Goal: Information Seeking & Learning: Learn about a topic

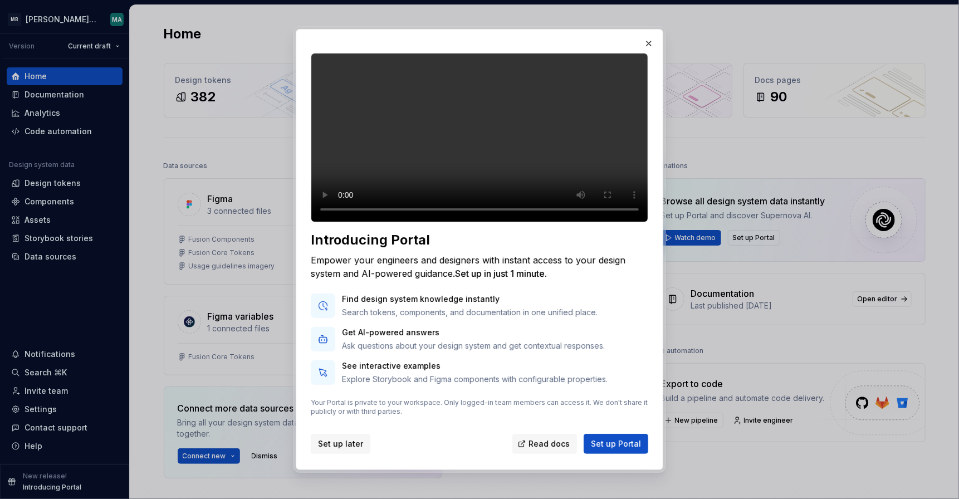
click at [343, 448] on span "Set up later" at bounding box center [340, 443] width 45 height 11
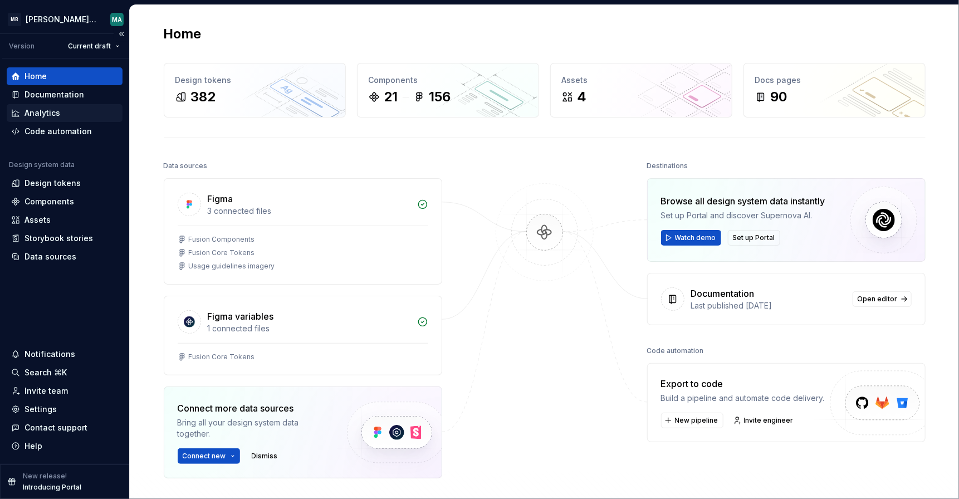
click at [31, 119] on div "Analytics" at bounding box center [65, 113] width 116 height 18
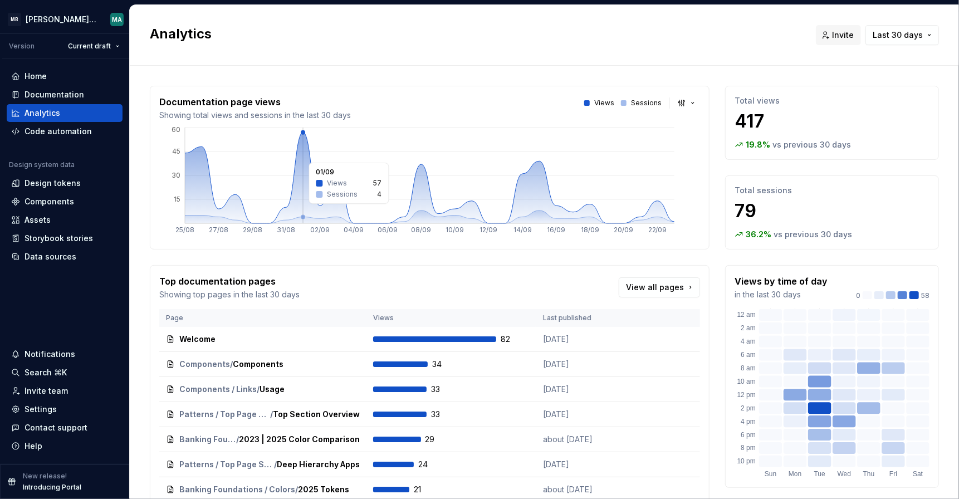
click at [299, 156] on icon at bounding box center [429, 177] width 489 height 91
click at [300, 158] on icon at bounding box center [429, 177] width 489 height 91
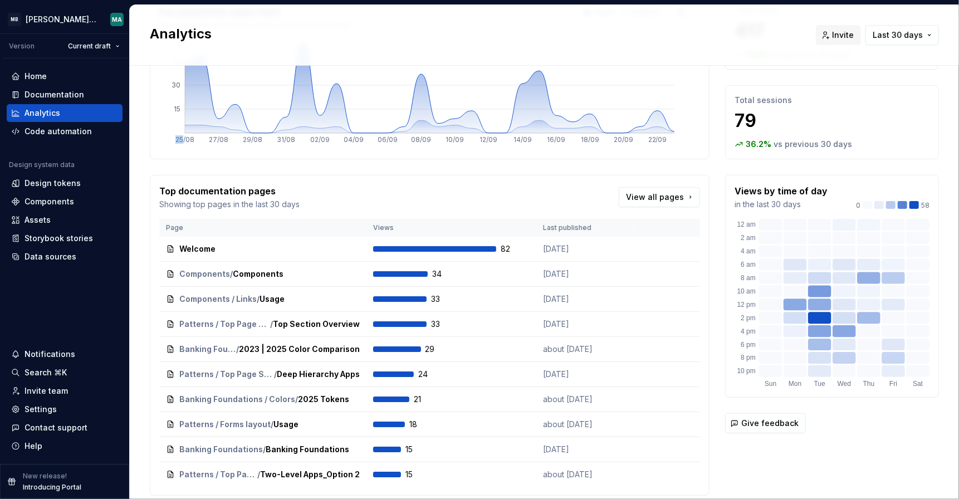
scroll to position [129, 0]
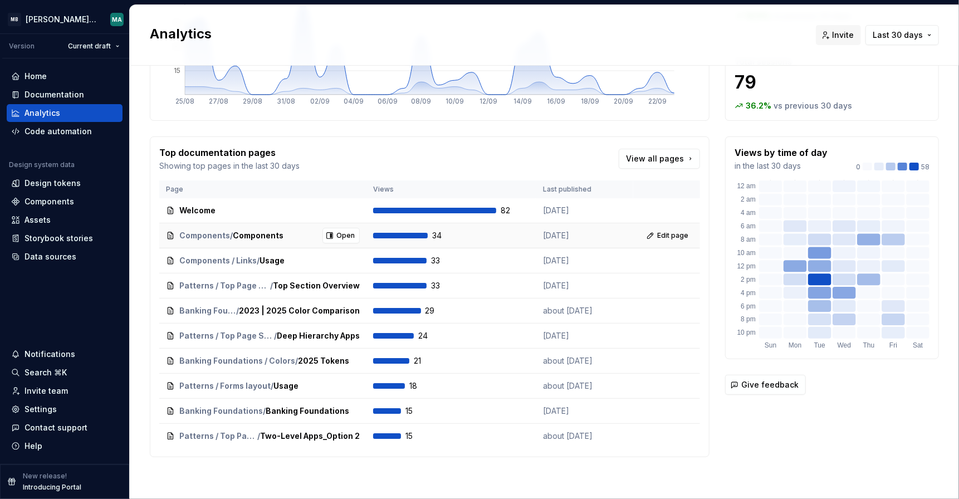
click at [474, 235] on div "34" at bounding box center [451, 235] width 156 height 11
